Goal: Task Accomplishment & Management: Complete application form

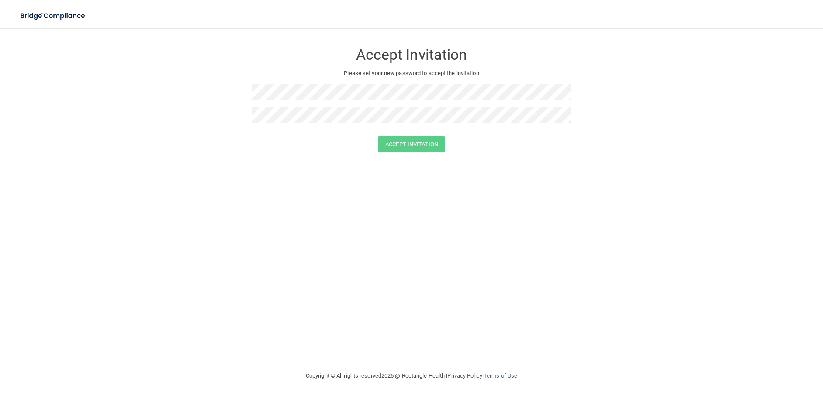
click at [202, 89] on form "Accept Invitation Please set your new password to accept the invitation Accept …" at bounding box center [411, 100] width 788 height 126
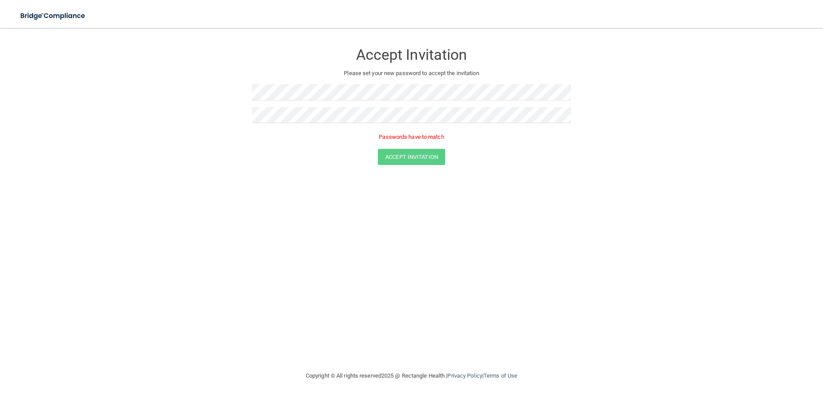
click at [324, 154] on div "Accept Invitation" at bounding box center [412, 157] width 802 height 16
click at [211, 93] on form "Accept Invitation Please set your new password to accept the invitation Passwor…" at bounding box center [411, 106] width 788 height 139
click at [208, 118] on form "Accept Invitation Please set your new password to accept the invitation Passwor…" at bounding box center [411, 106] width 788 height 139
click at [422, 146] on button "Accept Invitation" at bounding box center [411, 144] width 67 height 16
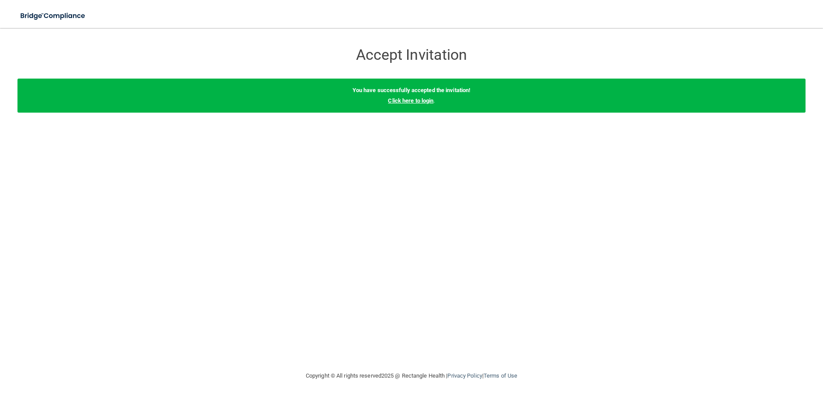
click at [416, 102] on link "Click here to login" at bounding box center [410, 100] width 45 height 7
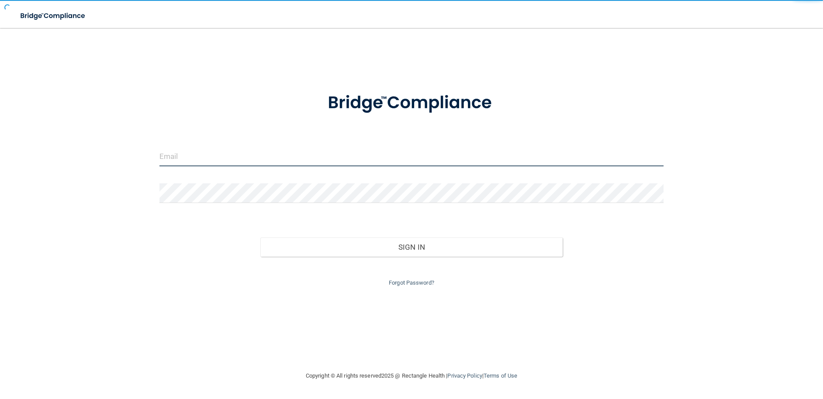
type input "[PERSON_NAME][EMAIL_ADDRESS][DOMAIN_NAME]"
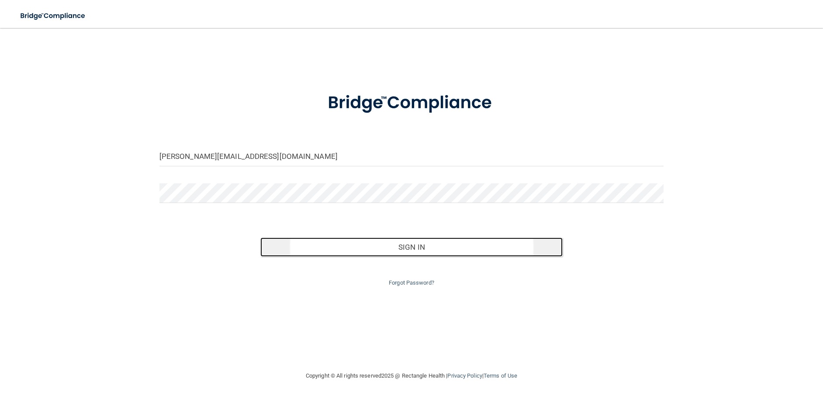
click at [408, 251] on button "Sign In" at bounding box center [411, 247] width 303 height 19
